Goal: Navigation & Orientation: Find specific page/section

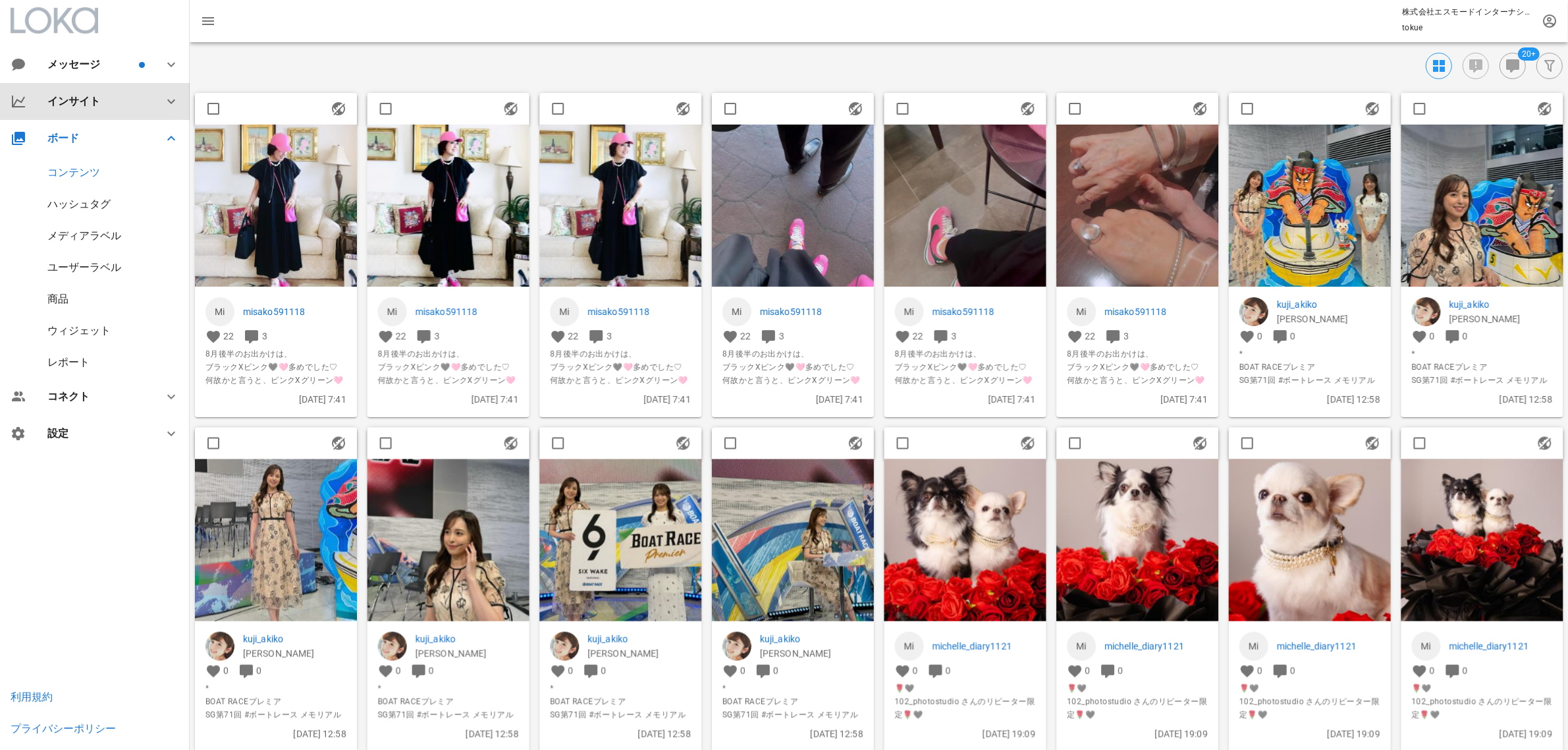
click at [104, 105] on div "インサイト" at bounding box center [97, 101] width 100 height 13
click at [64, 139] on div "サマリー" at bounding box center [68, 136] width 42 height 13
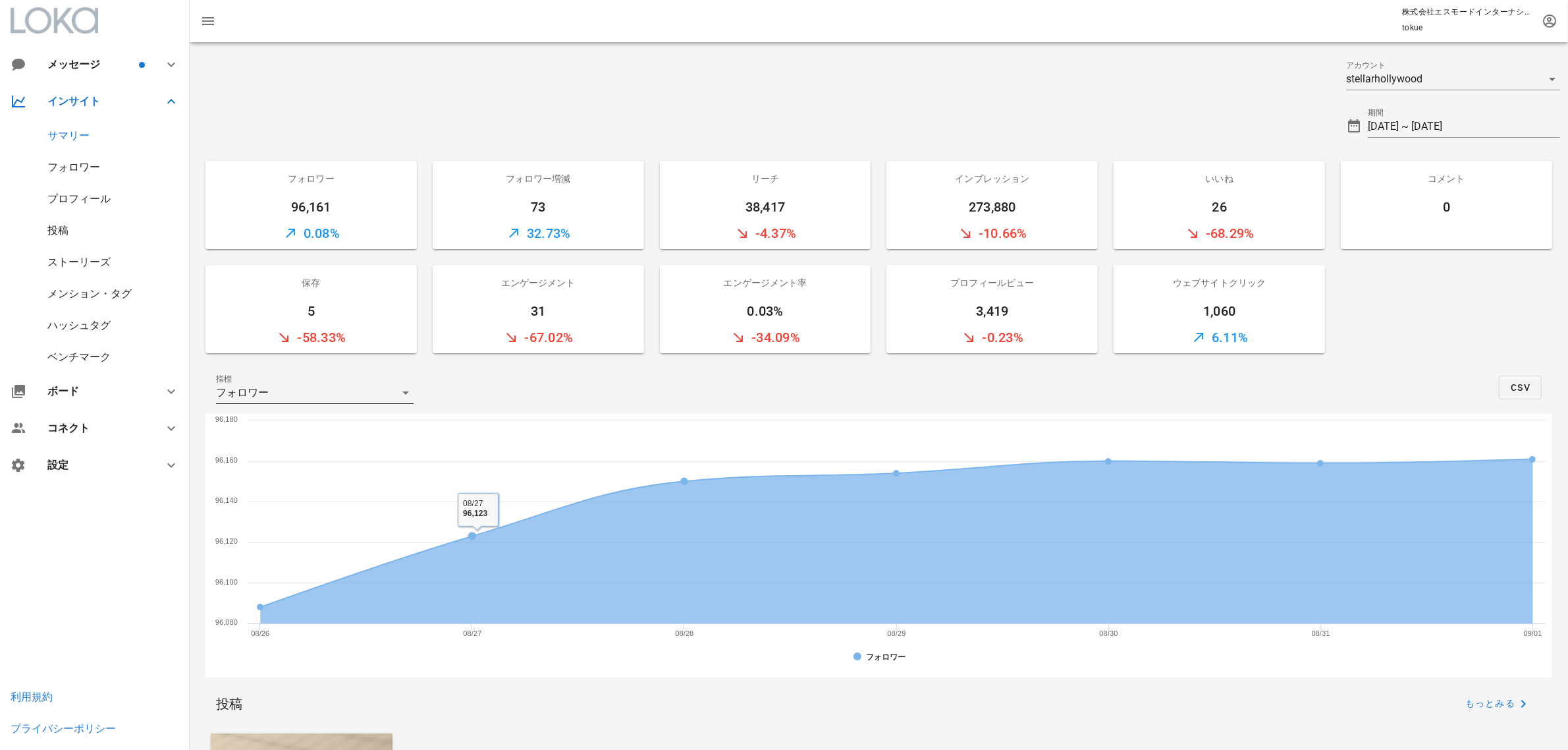
click at [390, 390] on div "フォロワー" at bounding box center [306, 392] width 179 height 21
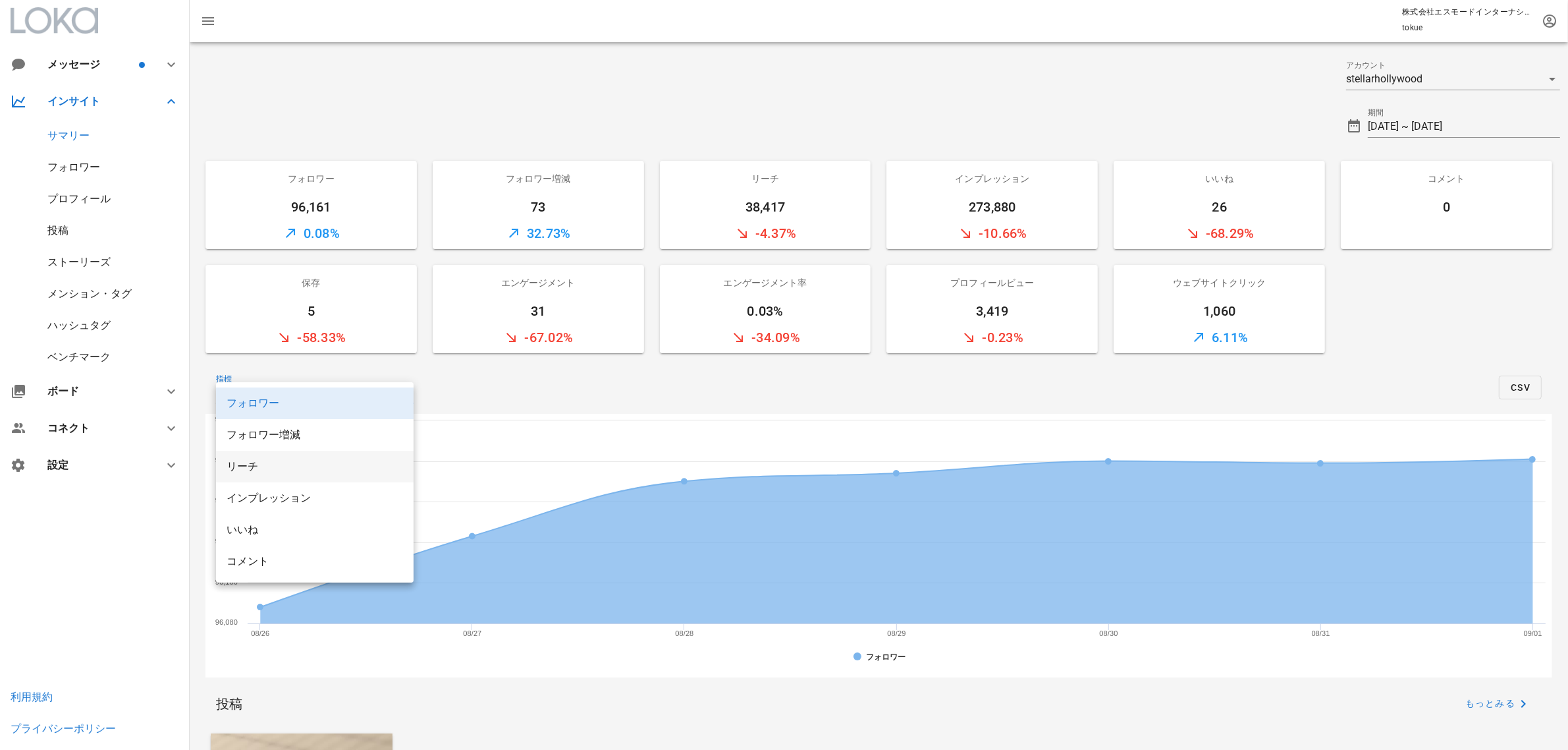
click at [307, 466] on div "リーチ" at bounding box center [315, 466] width 177 height 13
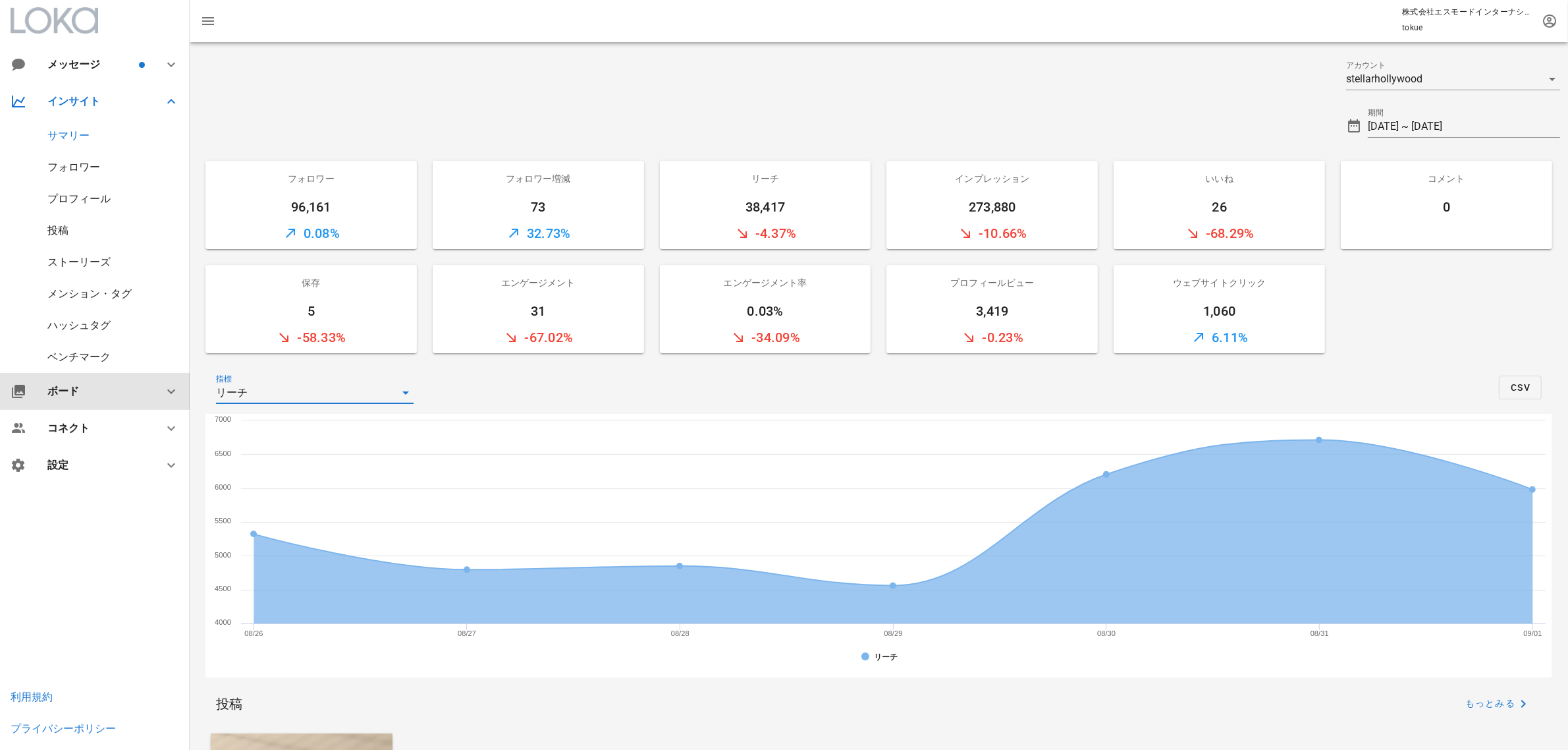
click at [67, 396] on div "ボード" at bounding box center [97, 391] width 100 height 13
click at [90, 179] on div "コンテンツ" at bounding box center [94, 173] width 189 height 32
click at [83, 170] on div "コンテンツ" at bounding box center [74, 172] width 52 height 13
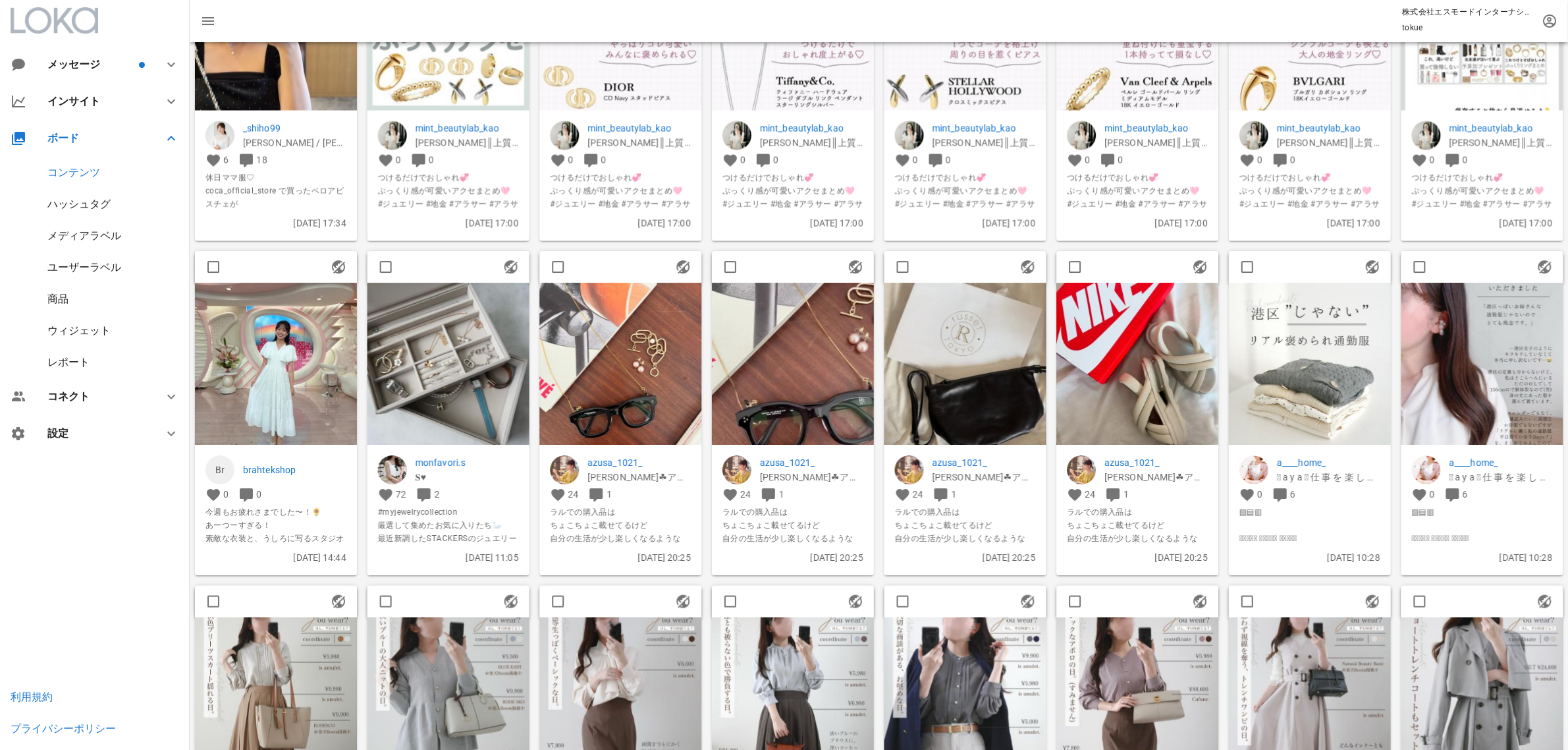
scroll to position [1318, 0]
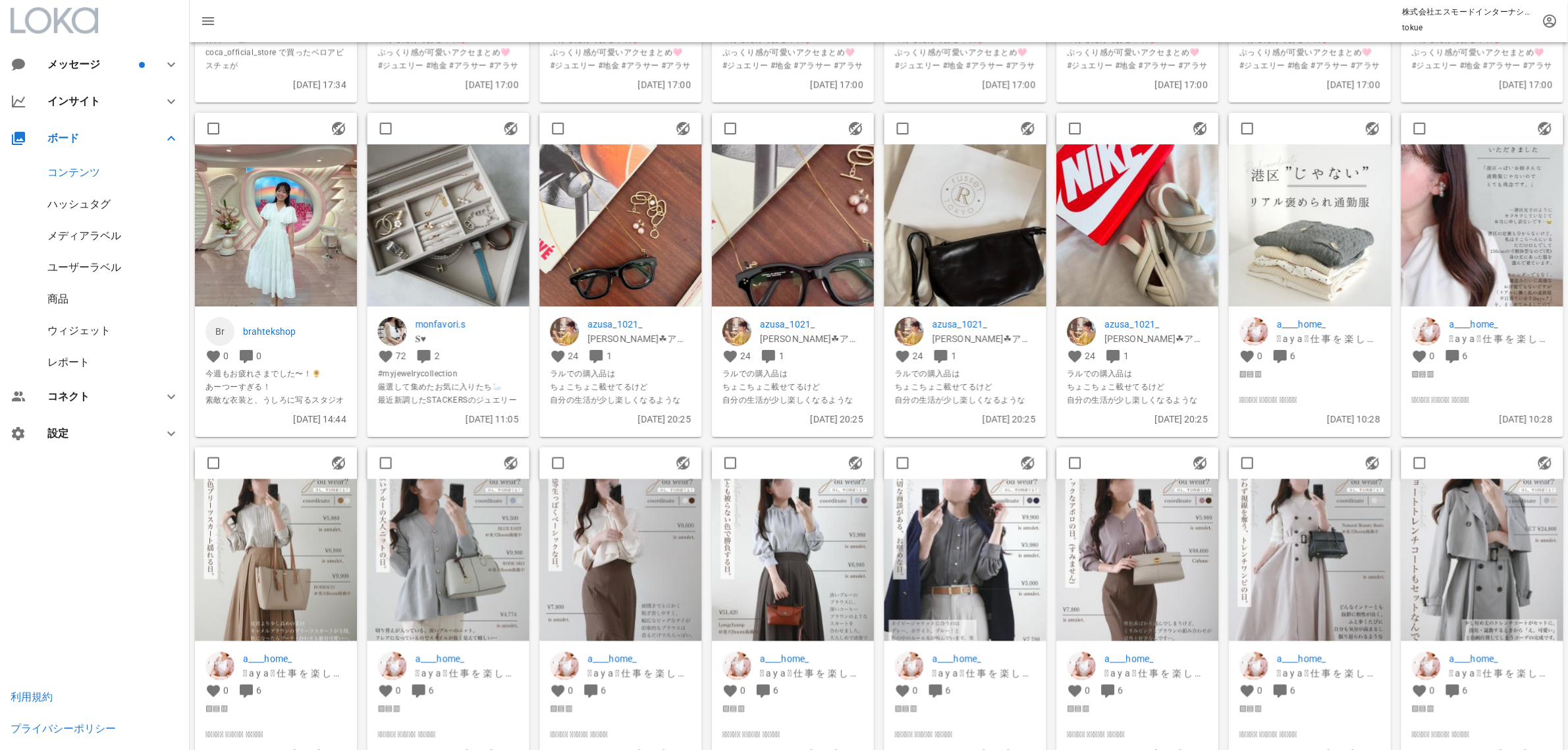
click at [1475, 287] on img at bounding box center [1482, 225] width 162 height 162
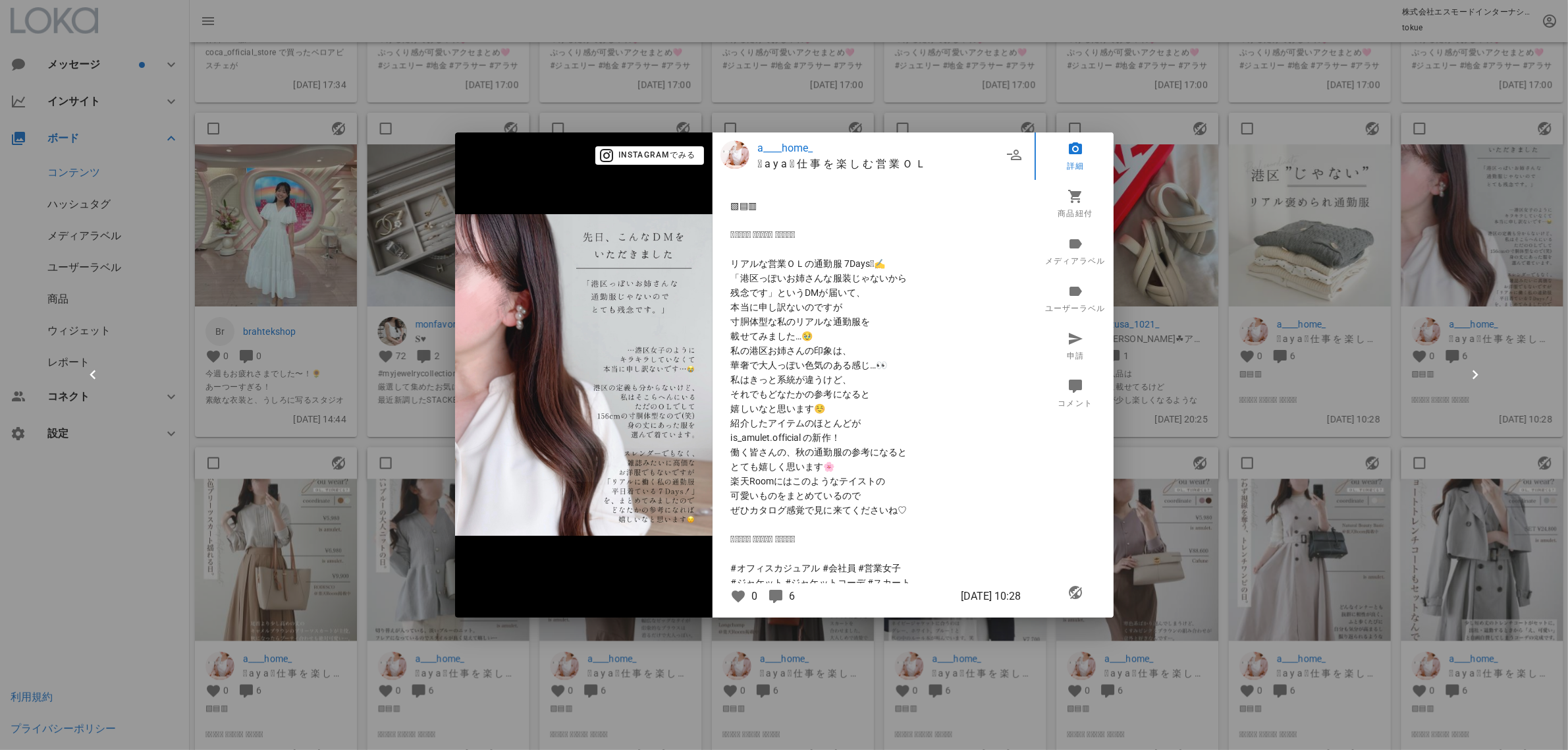
click at [1284, 366] on div at bounding box center [784, 375] width 1568 height 750
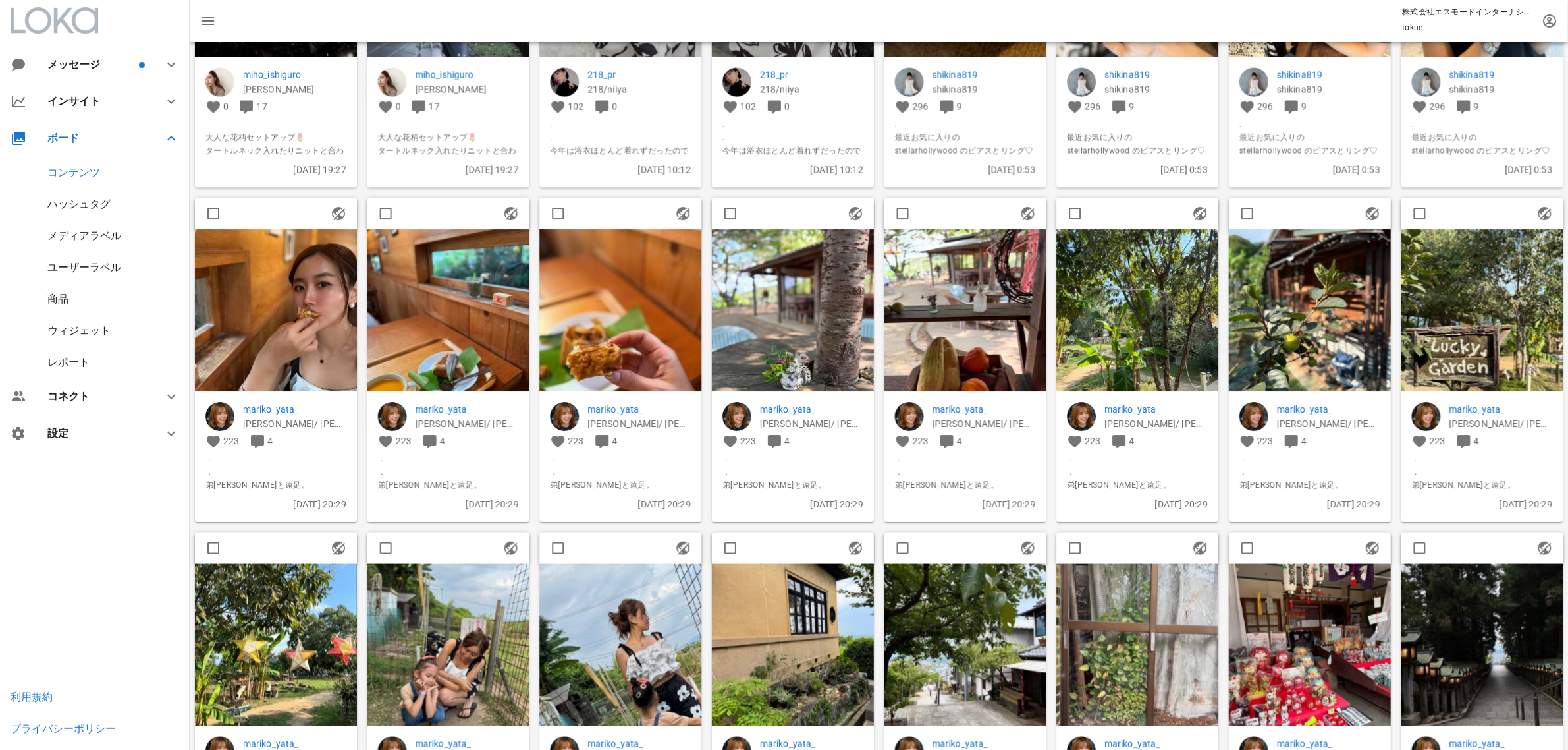
scroll to position [2800, 0]
